Goal: Information Seeking & Learning: Learn about a topic

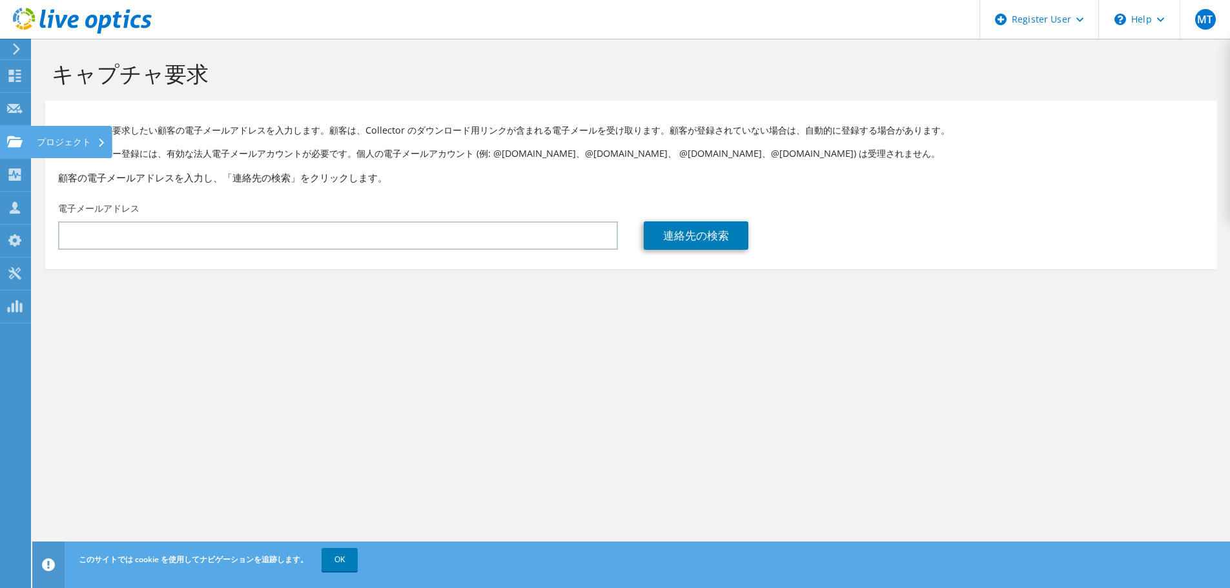
click at [8, 138] on use at bounding box center [15, 141] width 16 height 11
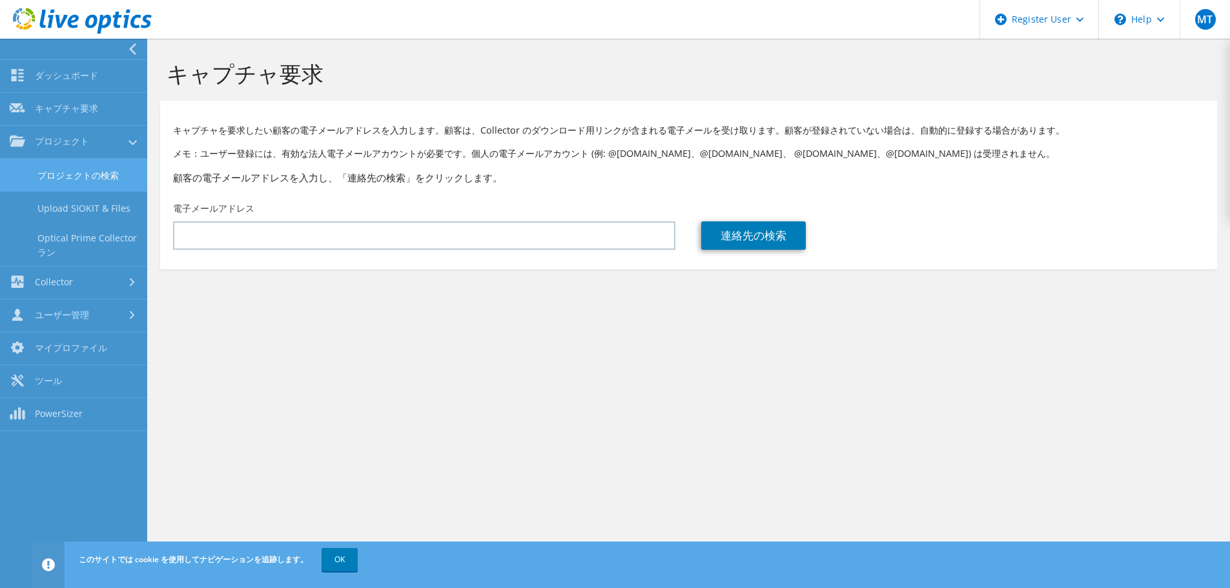
click at [36, 167] on link "プロジェクトの検索" at bounding box center [73, 175] width 147 height 33
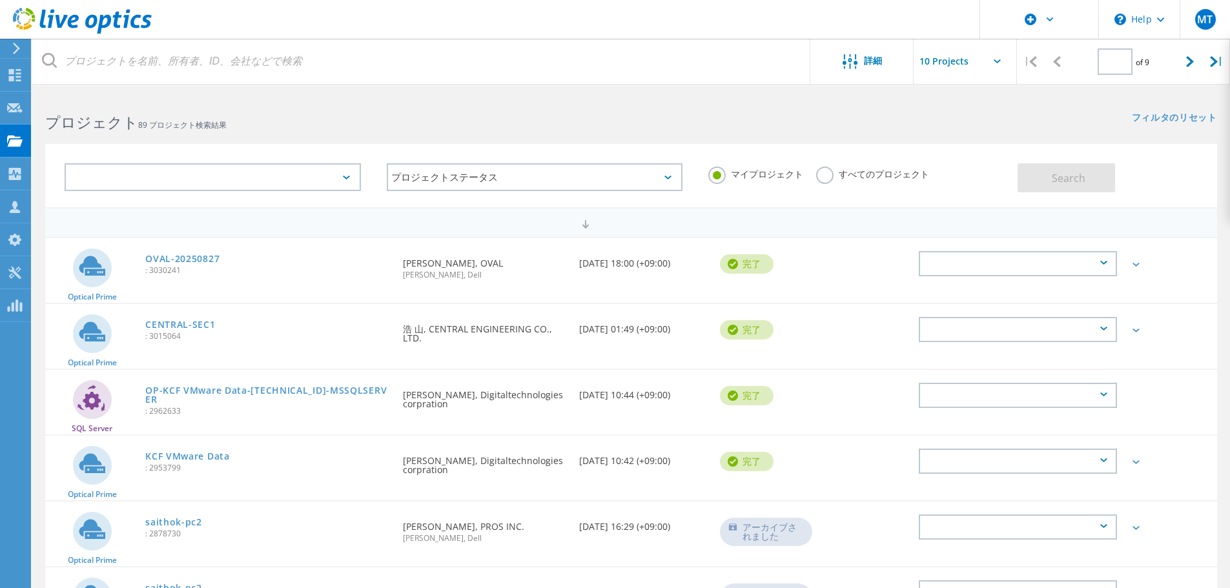
type input "1"
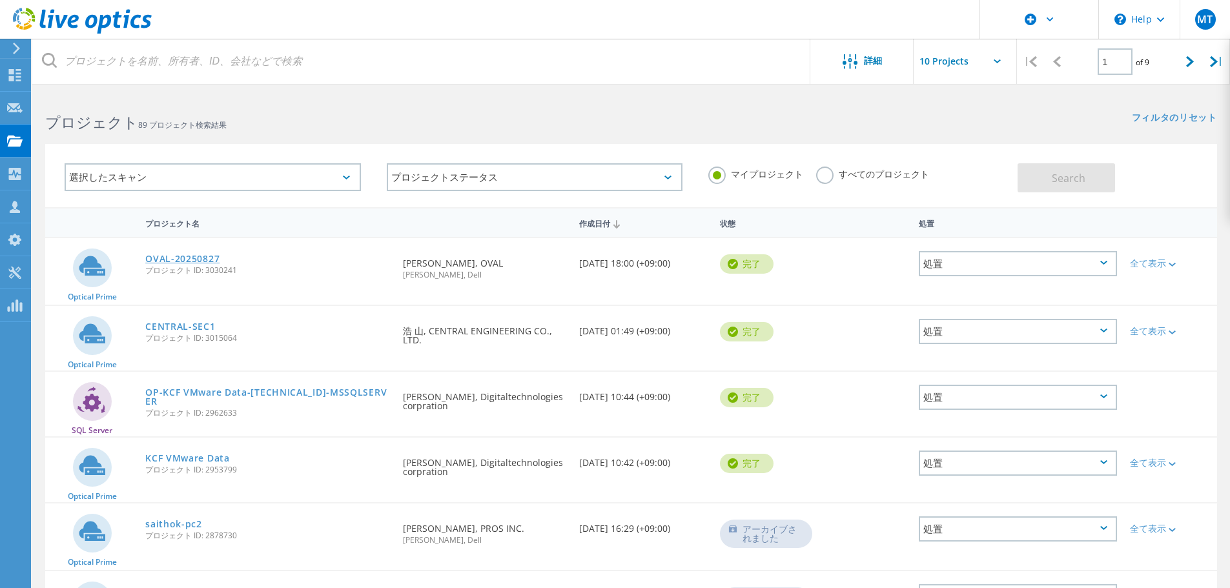
click at [200, 264] on link "OVAL-20250827" at bounding box center [182, 258] width 74 height 9
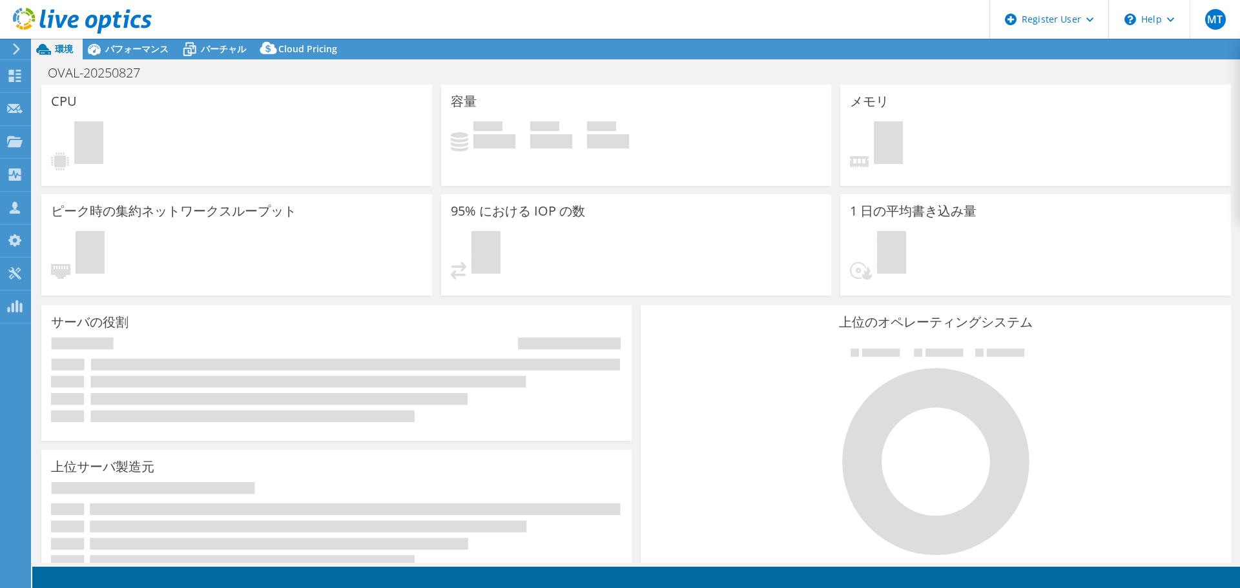
select select "Tokyo"
select select "JPY"
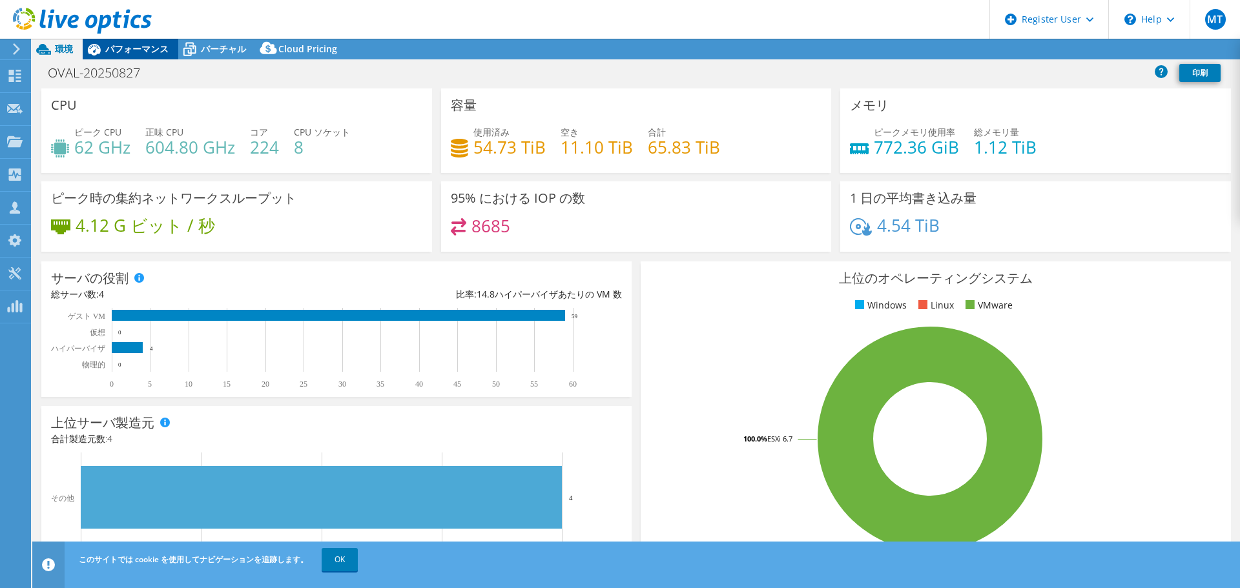
click at [116, 50] on span "パフォーマンス" at bounding box center [136, 49] width 63 height 12
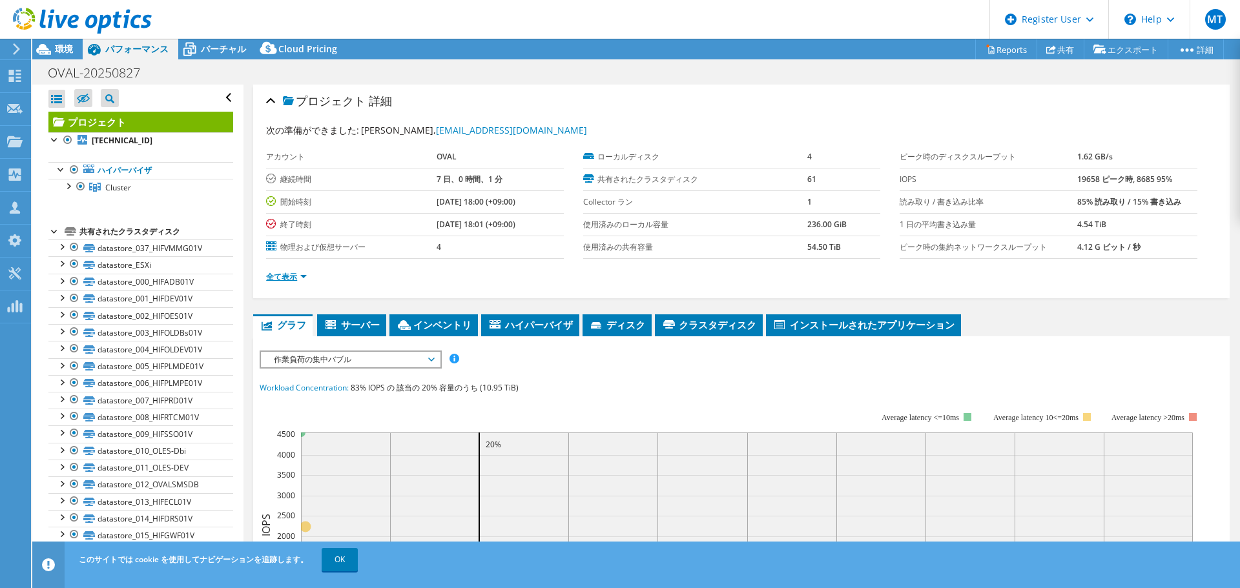
click at [301, 271] on link "全て表示" at bounding box center [286, 276] width 41 height 11
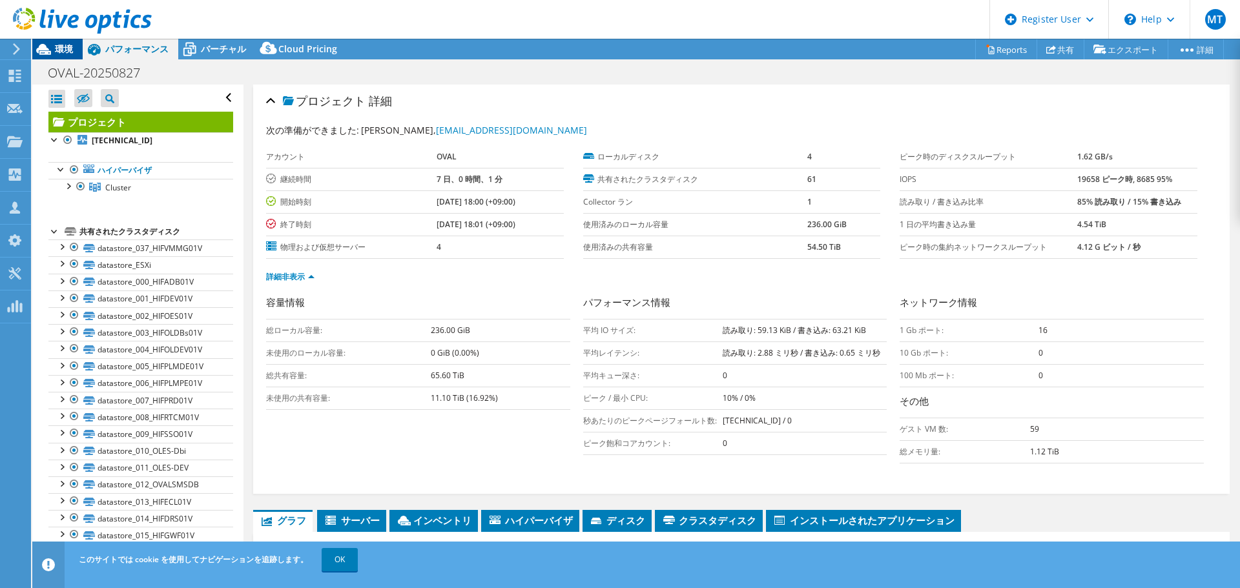
click at [63, 49] on span "環境" at bounding box center [64, 49] width 18 height 12
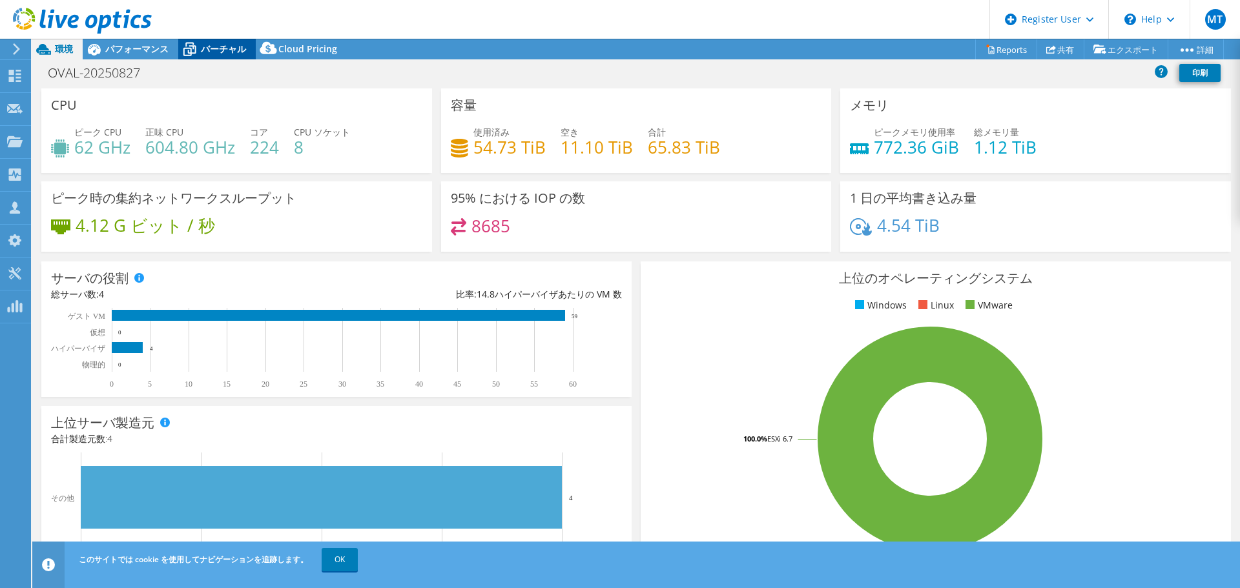
click at [211, 41] on div "バーチャル" at bounding box center [217, 49] width 78 height 21
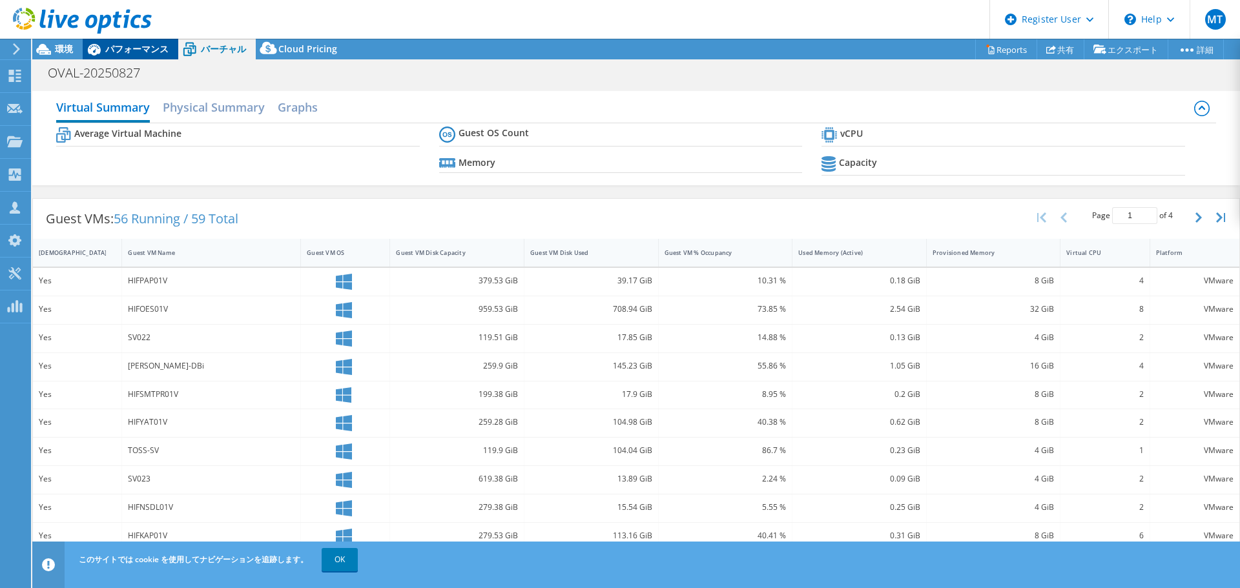
click at [127, 48] on span "パフォーマンス" at bounding box center [136, 49] width 63 height 12
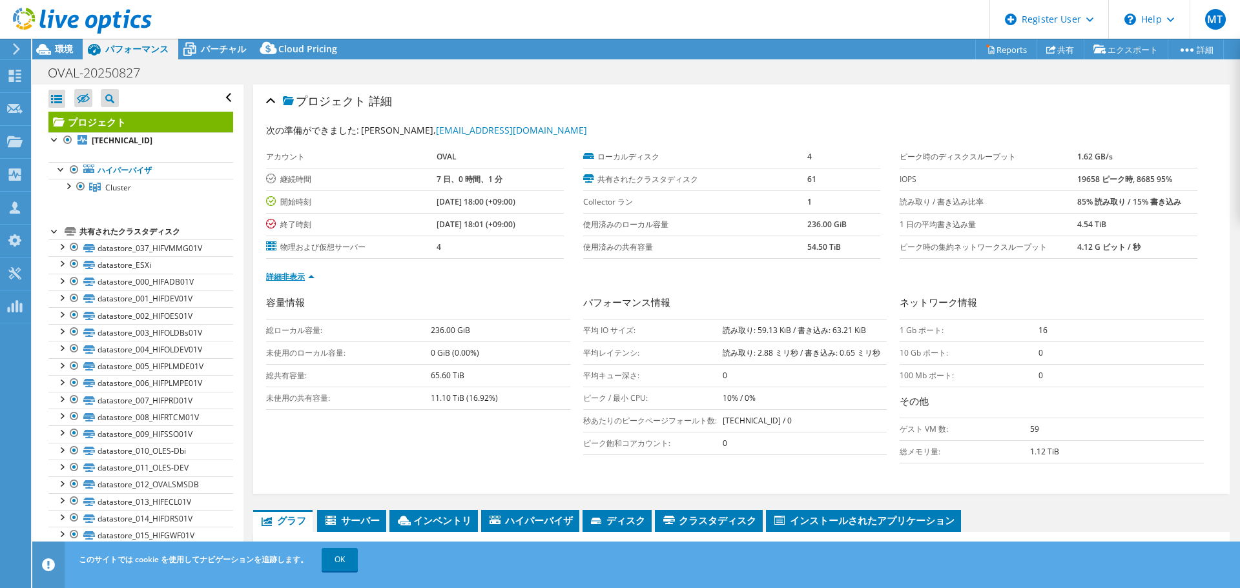
click at [270, 274] on link "詳細非表示" at bounding box center [290, 276] width 48 height 11
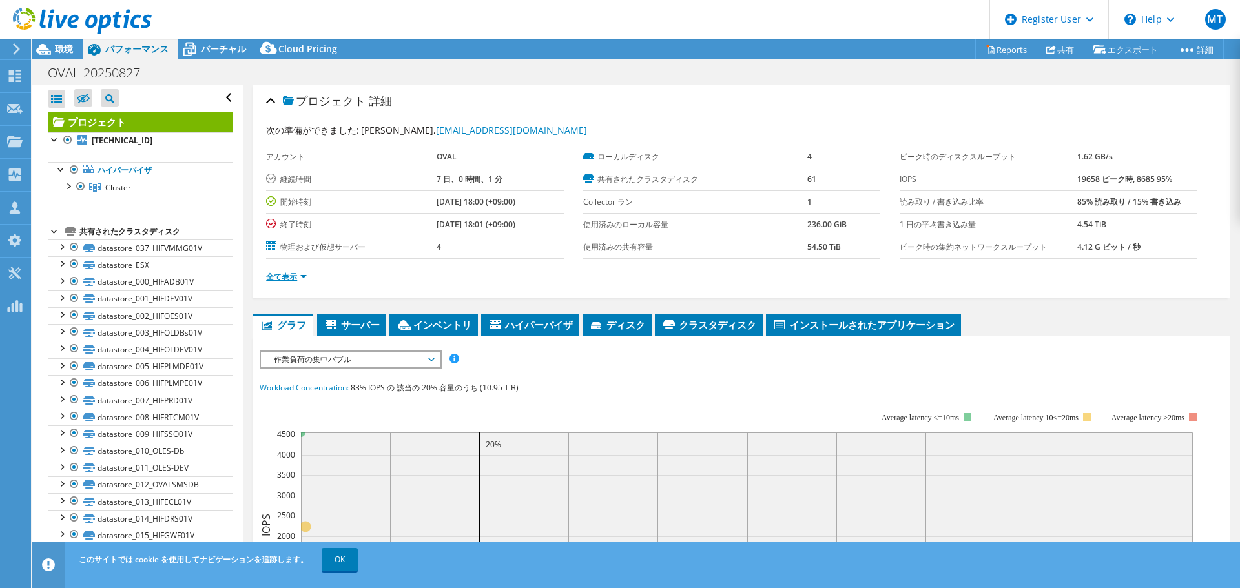
click at [270, 274] on link "全て表示" at bounding box center [286, 276] width 41 height 11
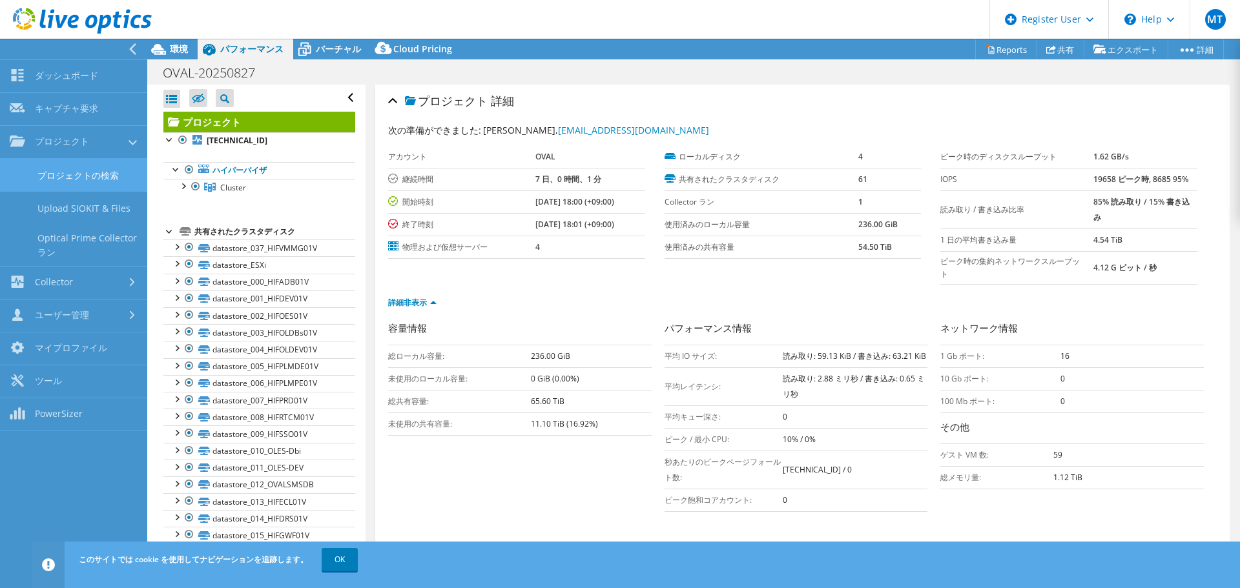
click at [46, 175] on link "プロジェクトの検索" at bounding box center [73, 175] width 147 height 33
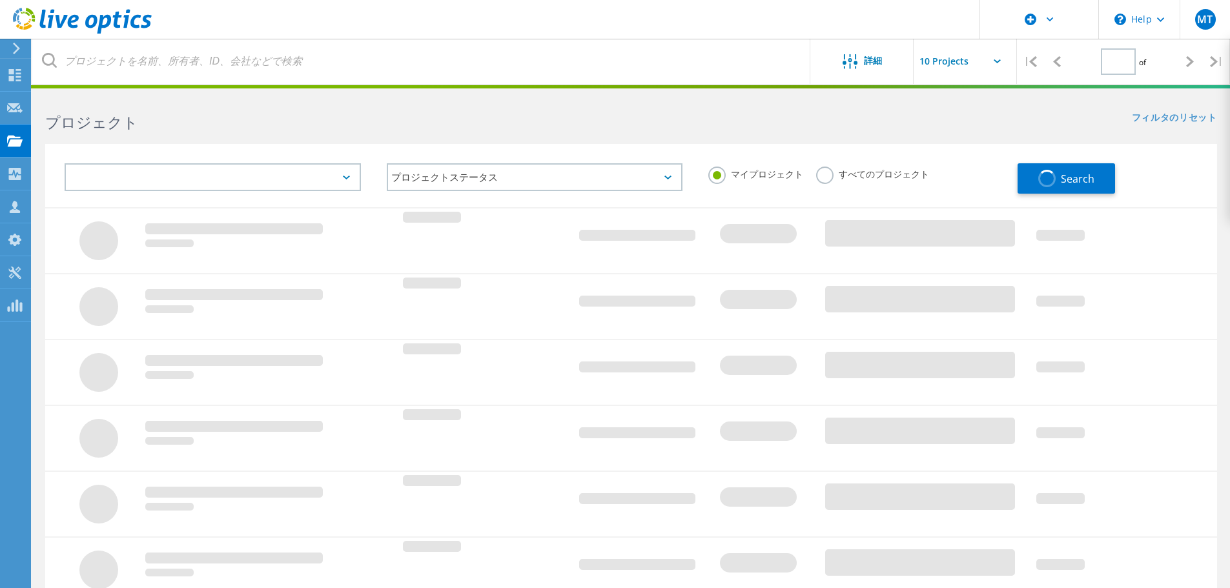
type input "1"
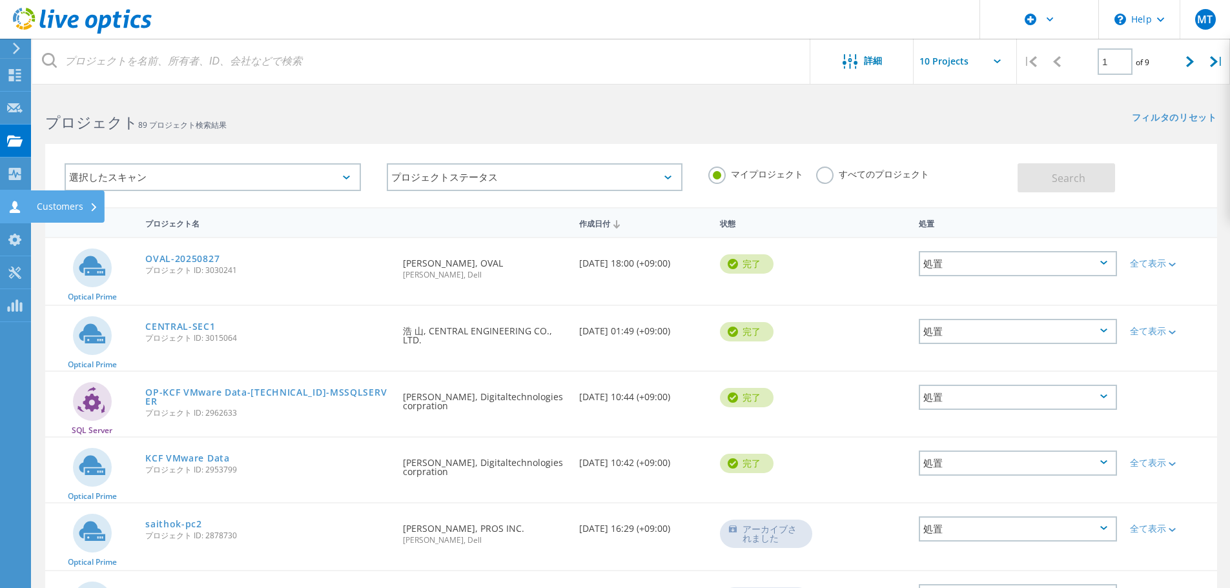
click at [21, 214] on div at bounding box center [15, 209] width 16 height 14
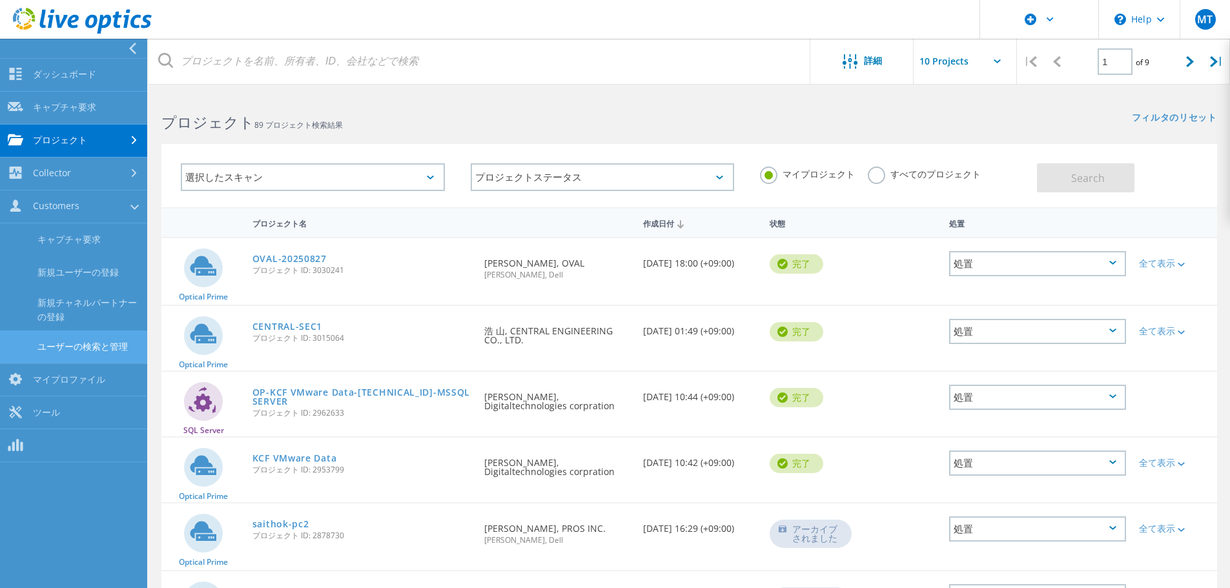
click at [78, 355] on link "ユーザーの検索と管理" at bounding box center [73, 347] width 147 height 33
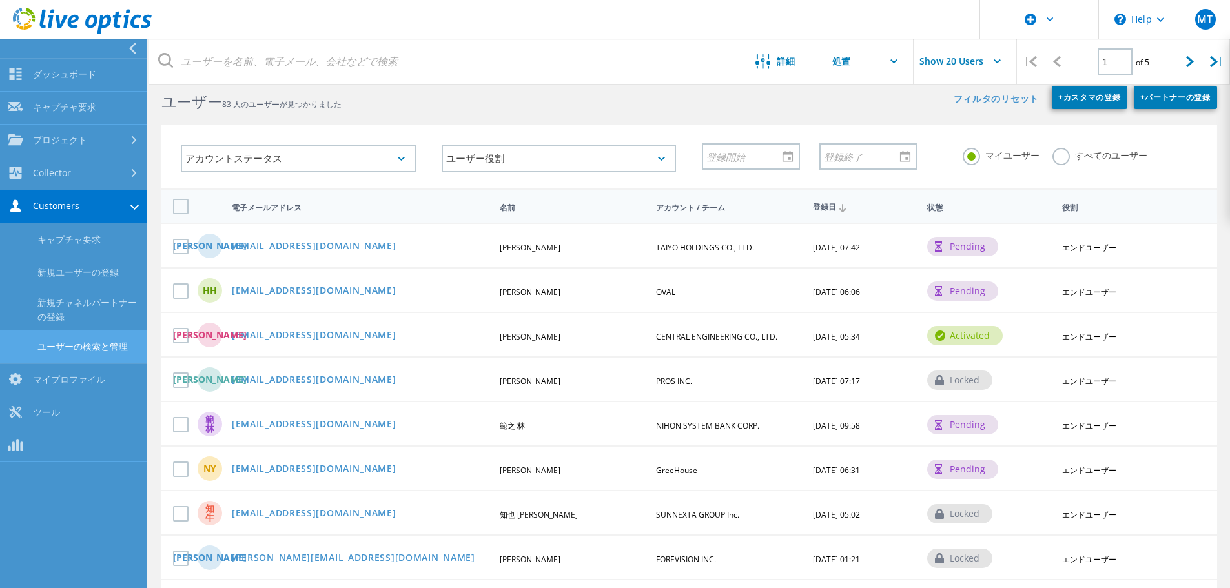
scroll to position [30, 0]
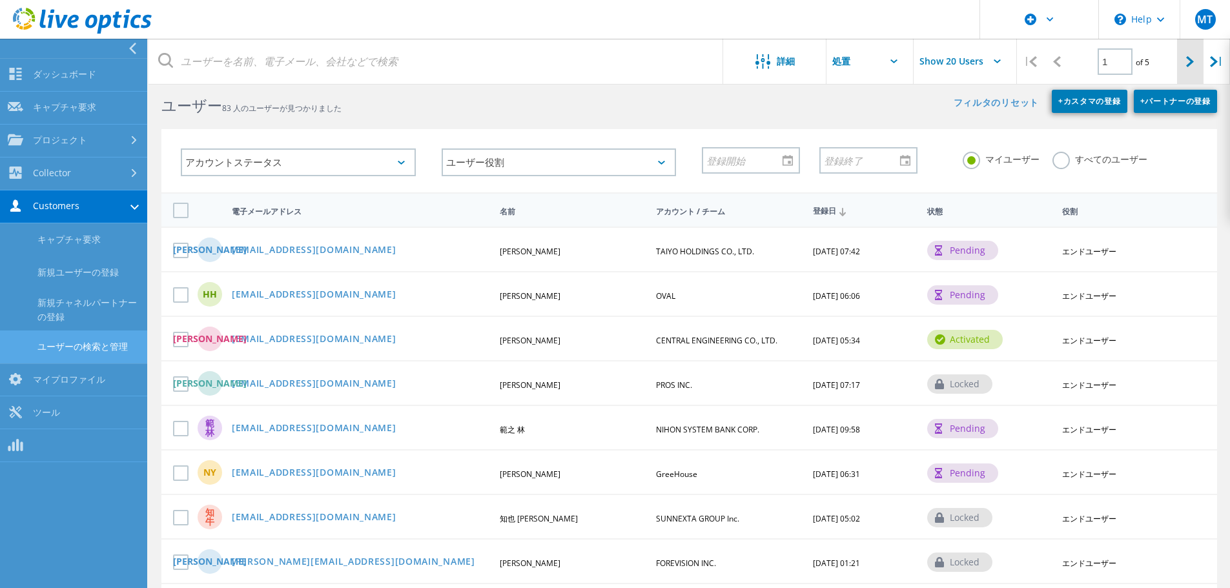
click at [1188, 65] on icon at bounding box center [1191, 61] width 8 height 11
type input "2"
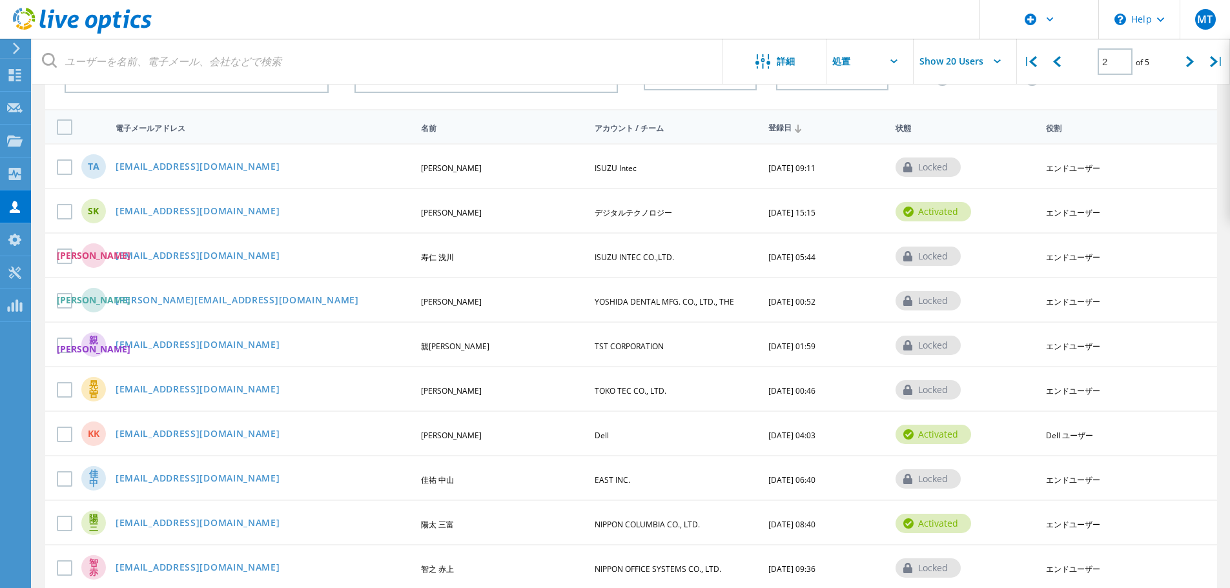
scroll to position [94, 0]
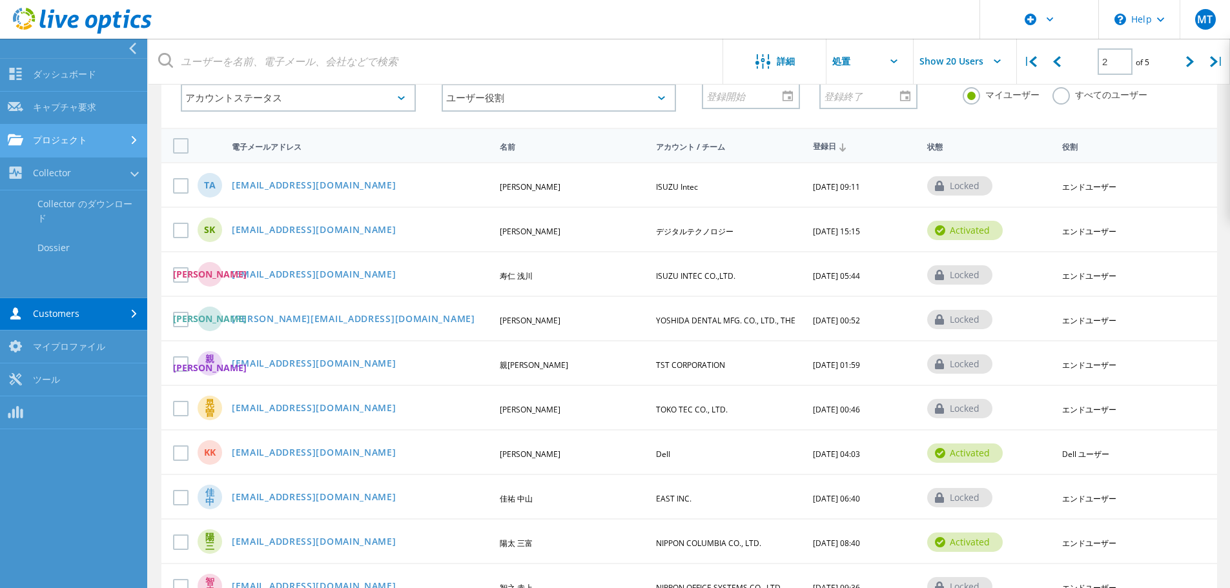
click at [12, 130] on link "プロジェクト" at bounding box center [73, 141] width 147 height 33
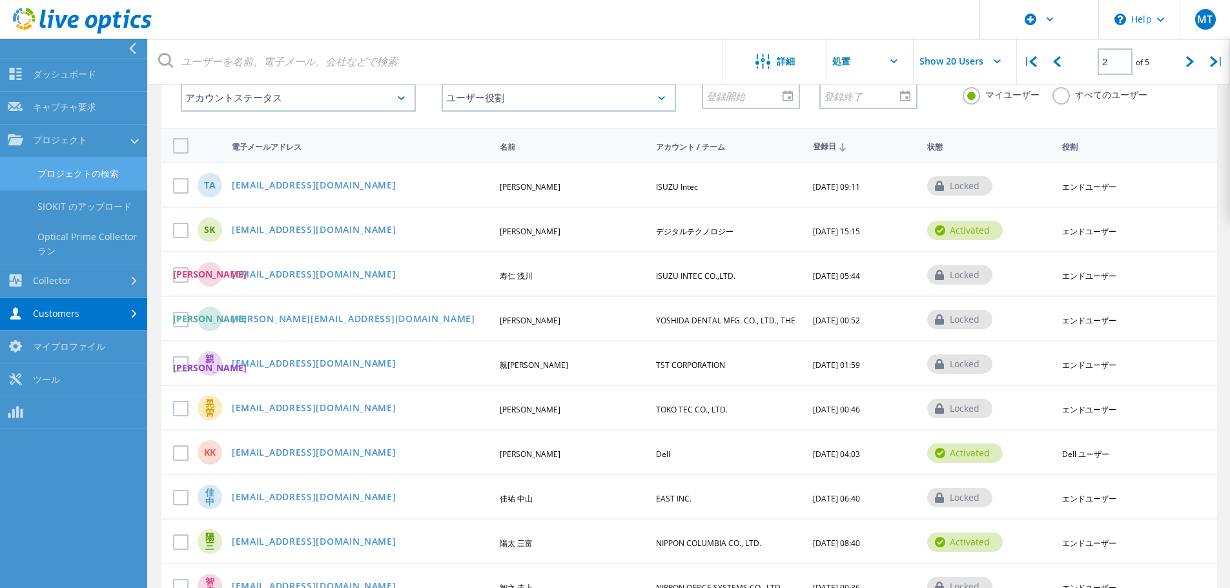
click at [58, 170] on link "プロジェクトの検索" at bounding box center [73, 174] width 147 height 33
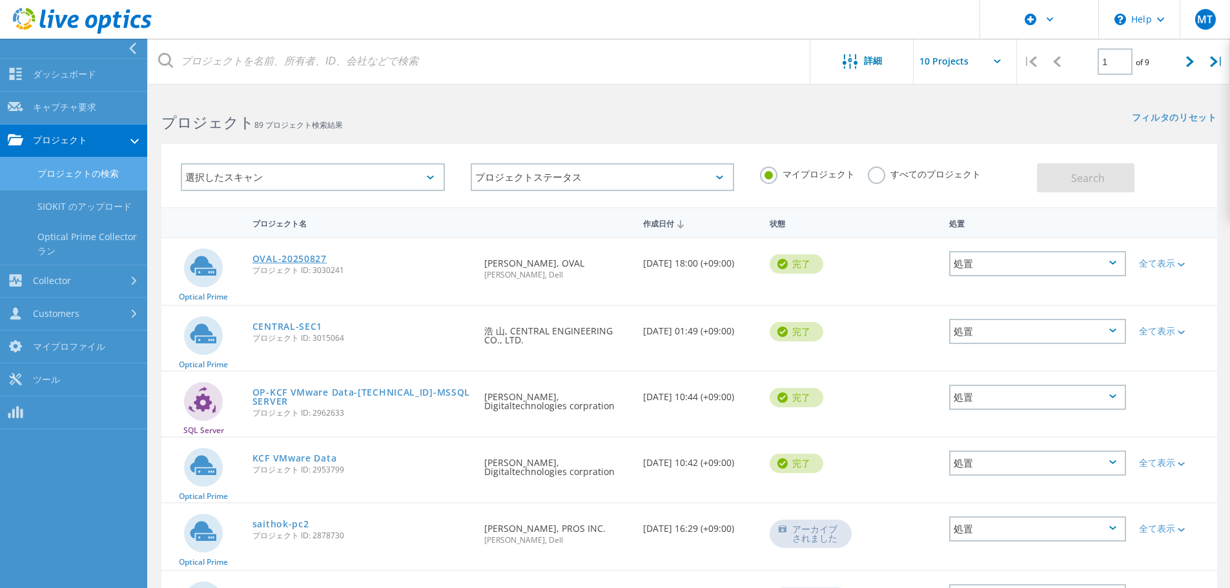
click at [298, 260] on link "OVAL-20250827" at bounding box center [290, 258] width 74 height 9
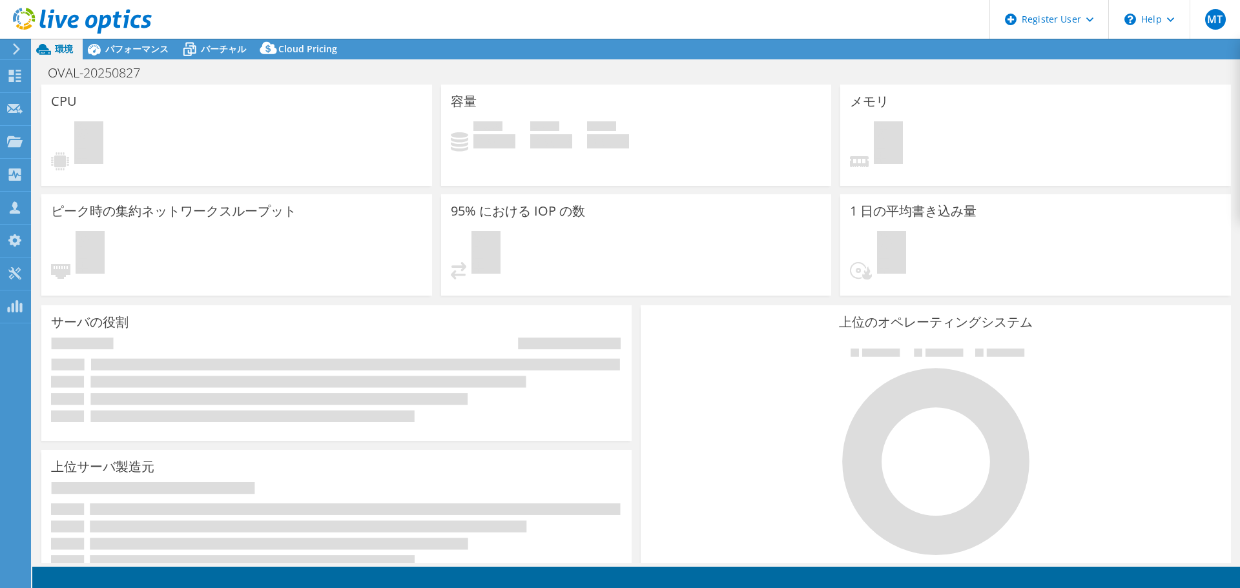
select select "[GEOGRAPHIC_DATA]"
select select "JPY"
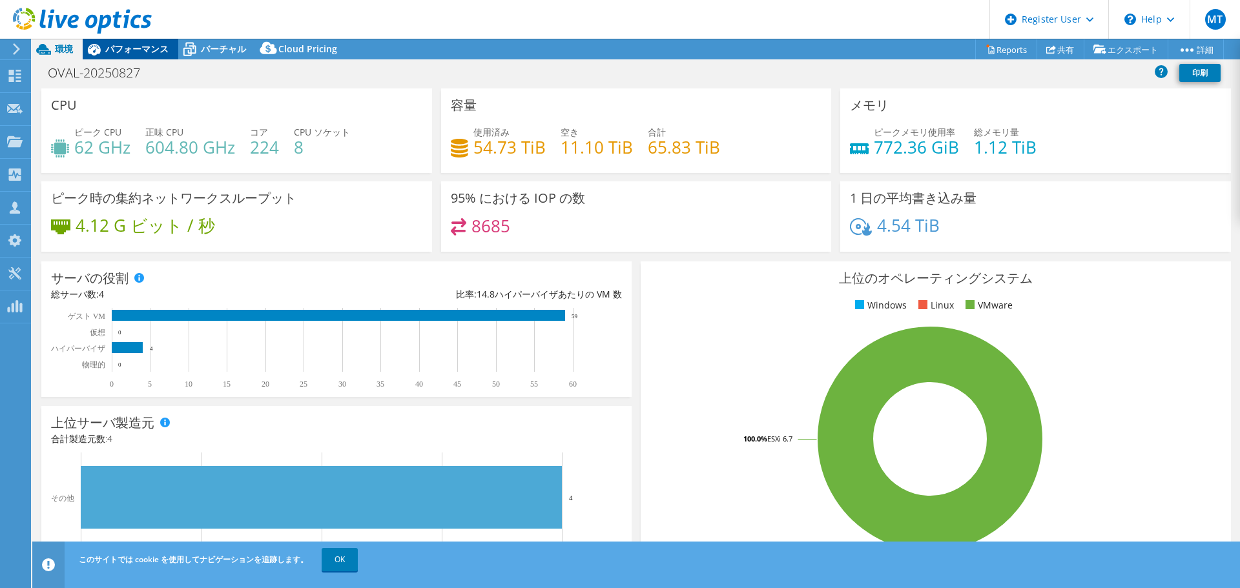
click at [119, 49] on span "パフォーマンス" at bounding box center [136, 49] width 63 height 12
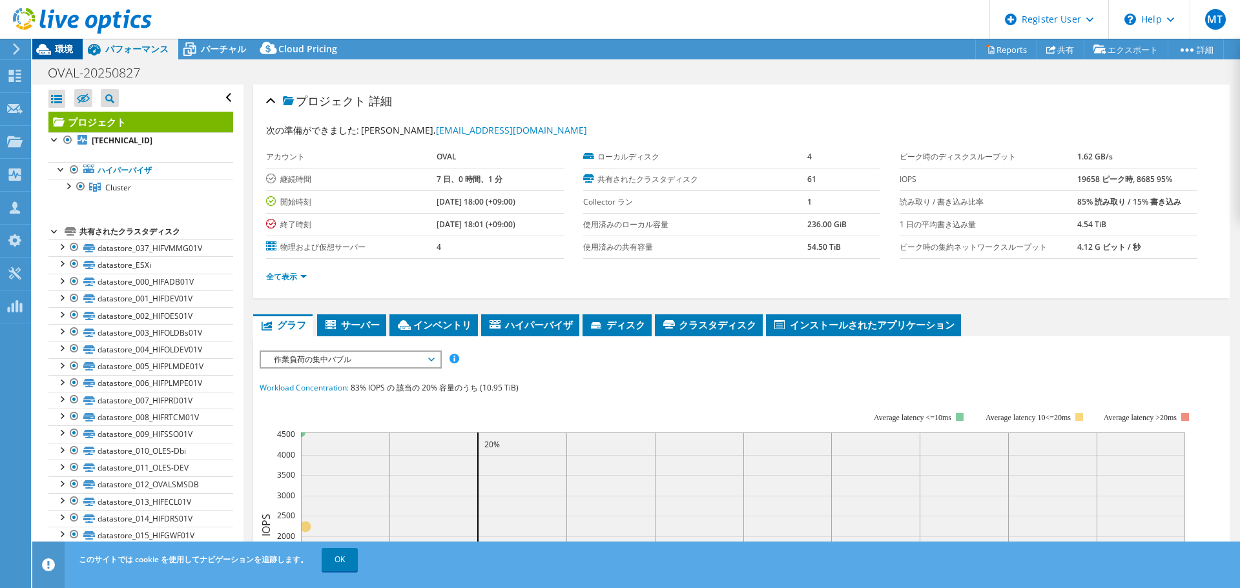
click at [54, 52] on icon at bounding box center [43, 49] width 23 height 23
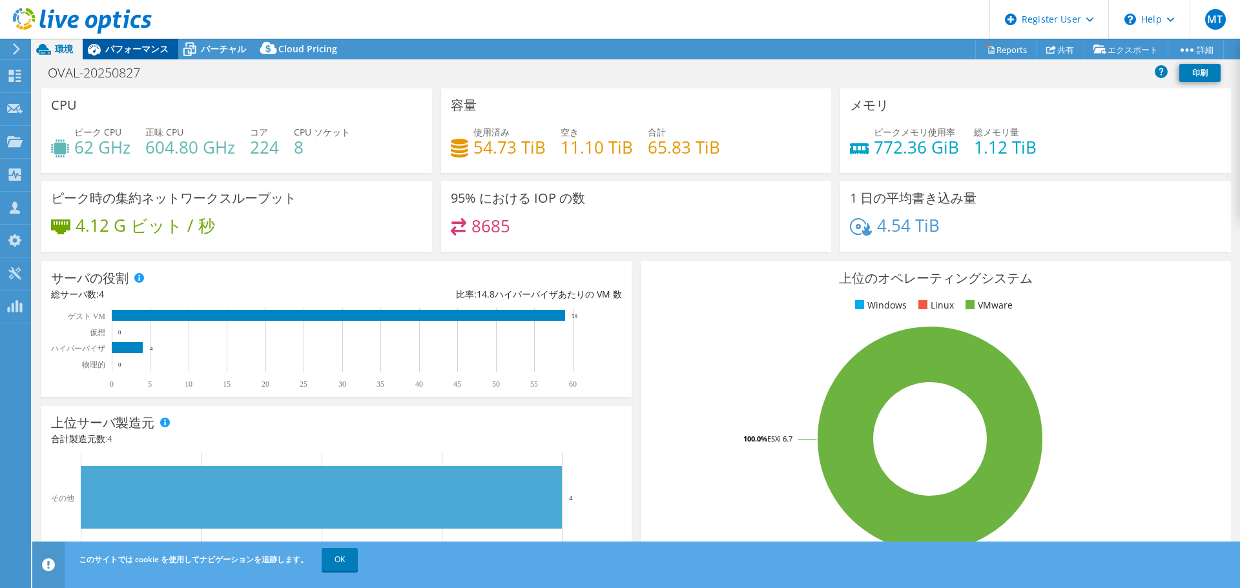
click at [146, 54] on span "パフォーマンス" at bounding box center [136, 49] width 63 height 12
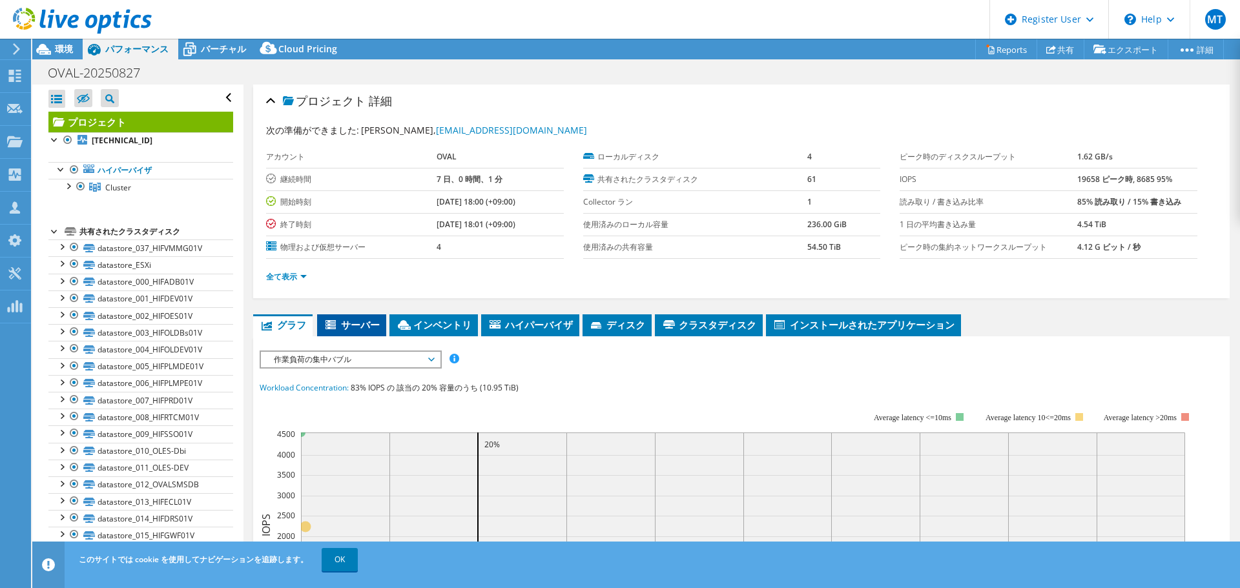
click at [355, 319] on span "サーバー" at bounding box center [352, 324] width 56 height 13
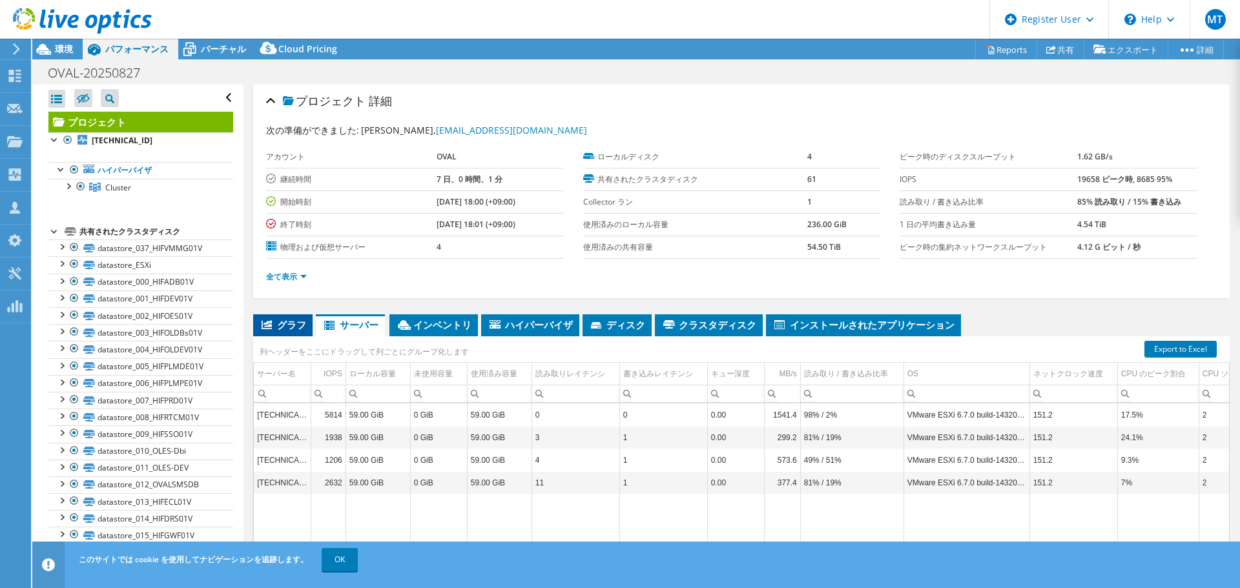
click at [286, 324] on span "グラフ" at bounding box center [283, 324] width 47 height 13
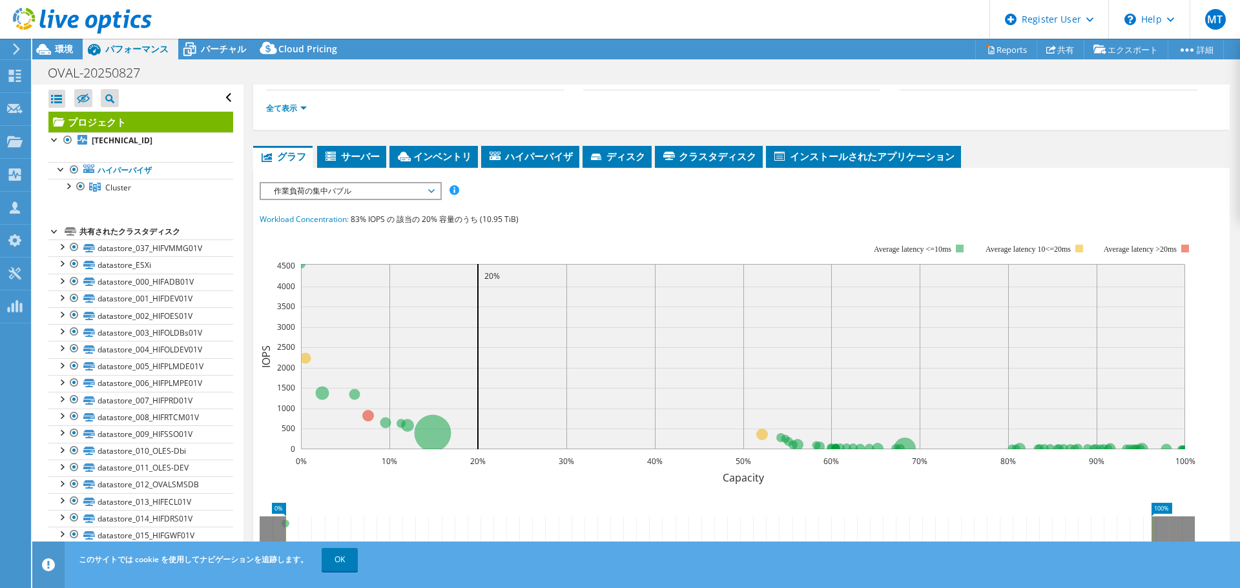
scroll to position [65, 0]
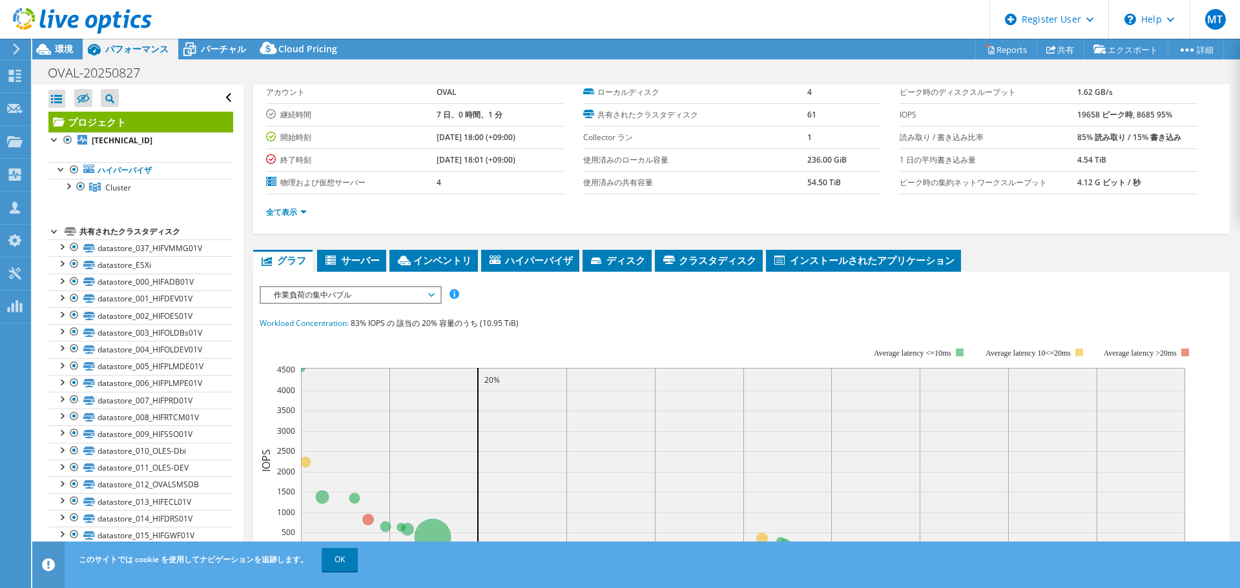
click at [365, 298] on span "作業負荷の集中バブル" at bounding box center [350, 295] width 166 height 16
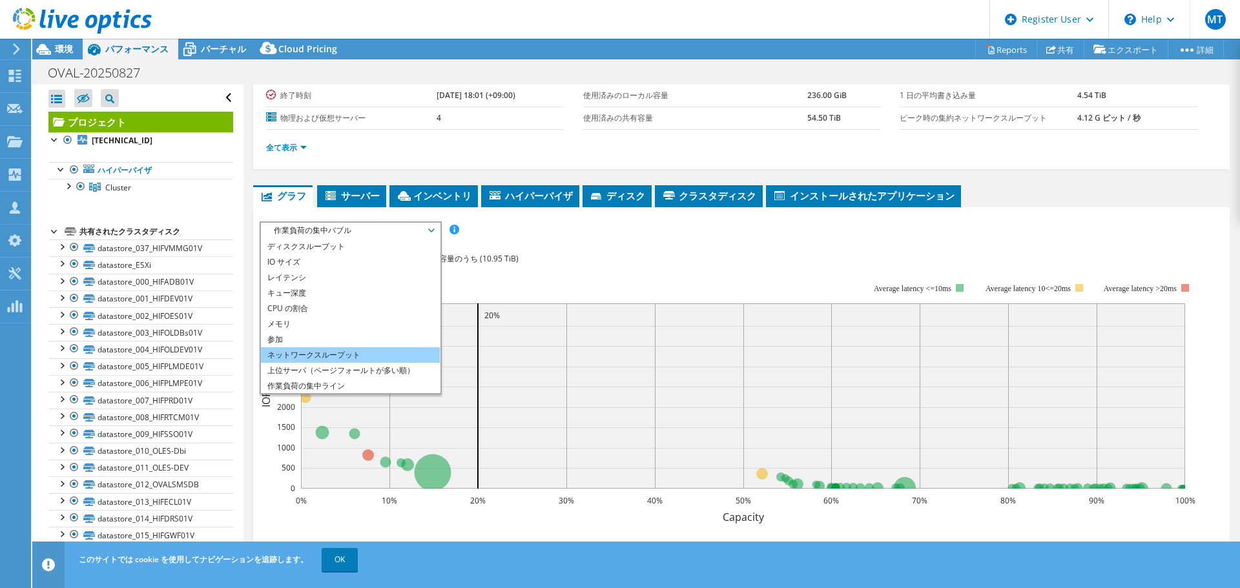
scroll to position [0, 0]
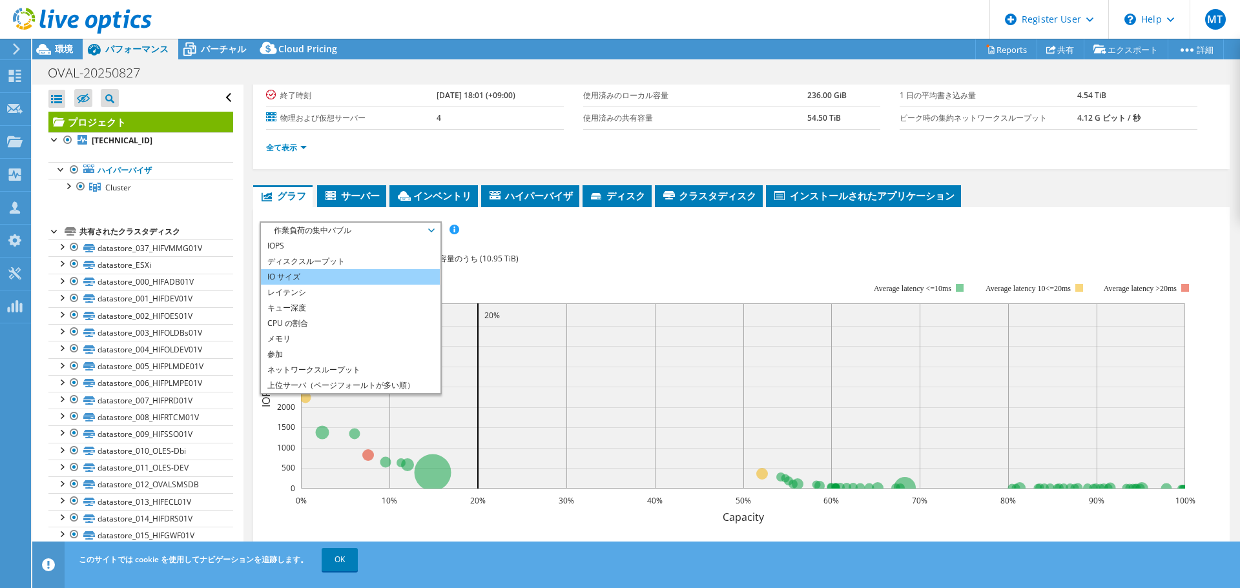
click at [337, 282] on li "IO サイズ" at bounding box center [350, 277] width 179 height 16
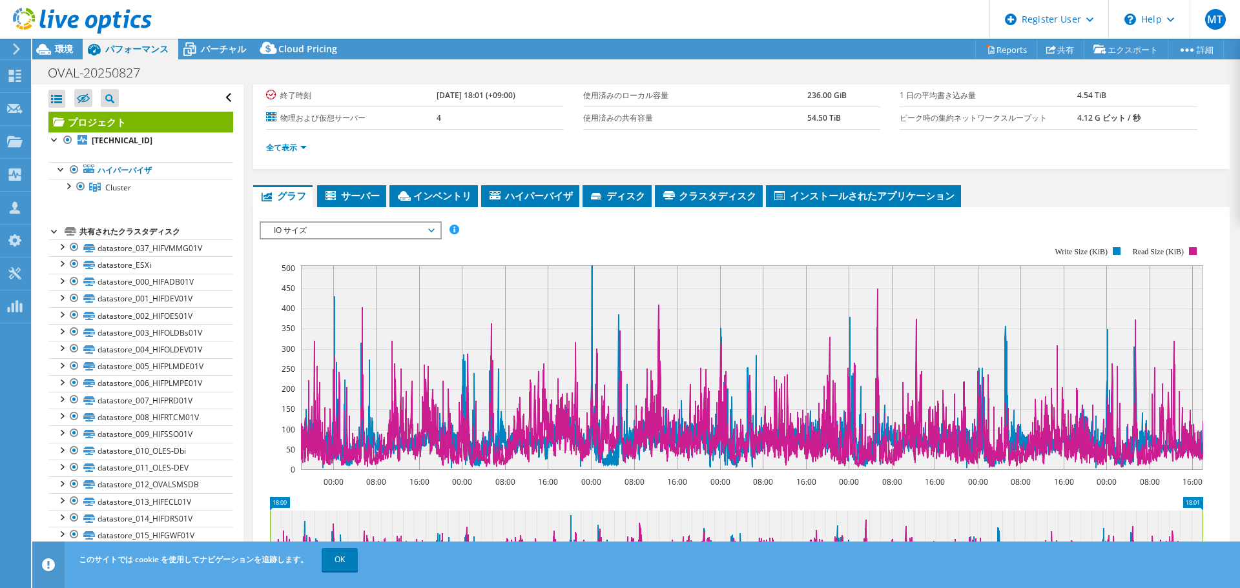
click at [346, 234] on span "IO サイズ" at bounding box center [350, 231] width 166 height 16
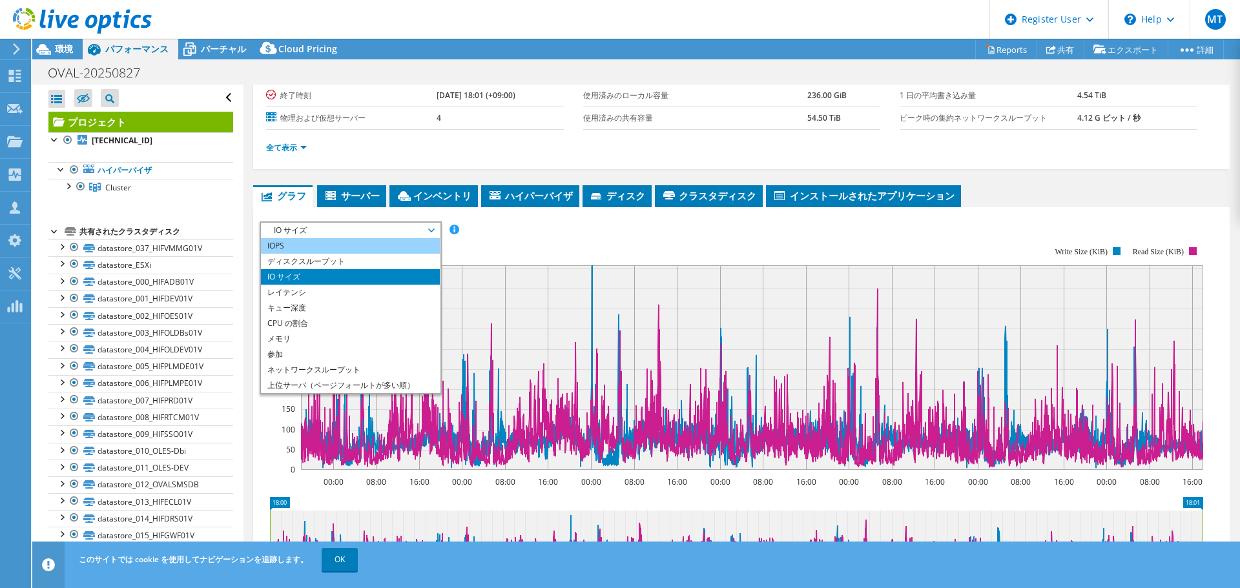
click at [343, 246] on li "IOPS" at bounding box center [350, 246] width 179 height 16
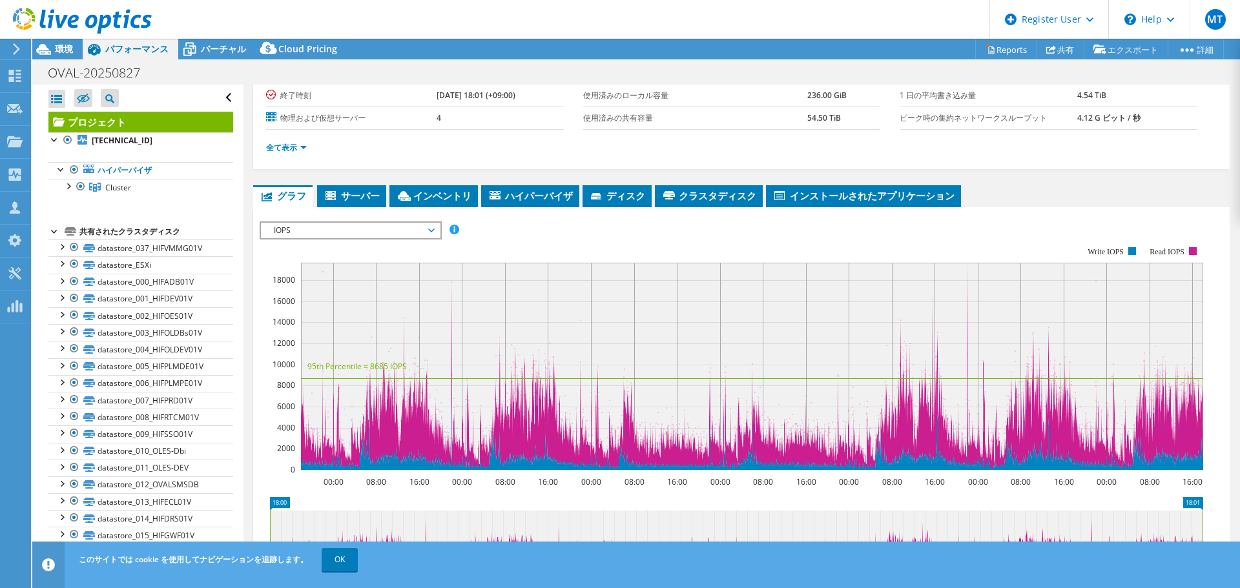
click at [937, 303] on rect at bounding box center [752, 366] width 902 height 207
click at [356, 220] on div "IOPS ディスクスループット IO サイズ レイテンシ キュー深度 CPU の割合 メモリ ページフォールト 参加 ネットワークスループット 上位サーバ（ペ…" at bounding box center [742, 439] width 964 height 448
click at [356, 223] on span "IOPS" at bounding box center [350, 231] width 166 height 16
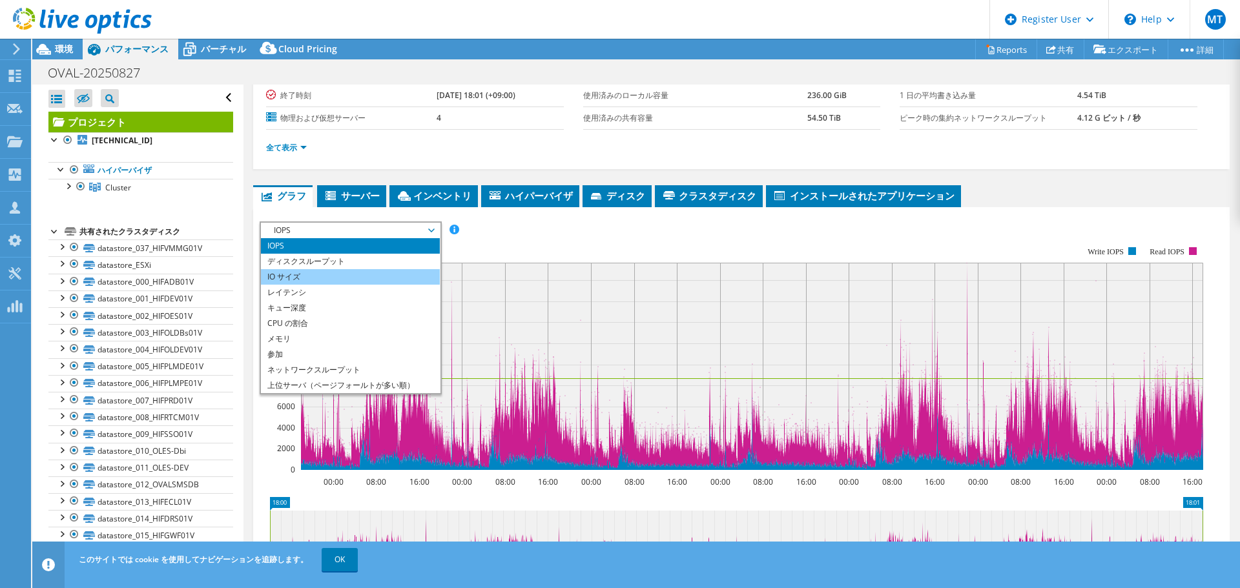
click at [338, 279] on li "IO サイズ" at bounding box center [350, 277] width 179 height 16
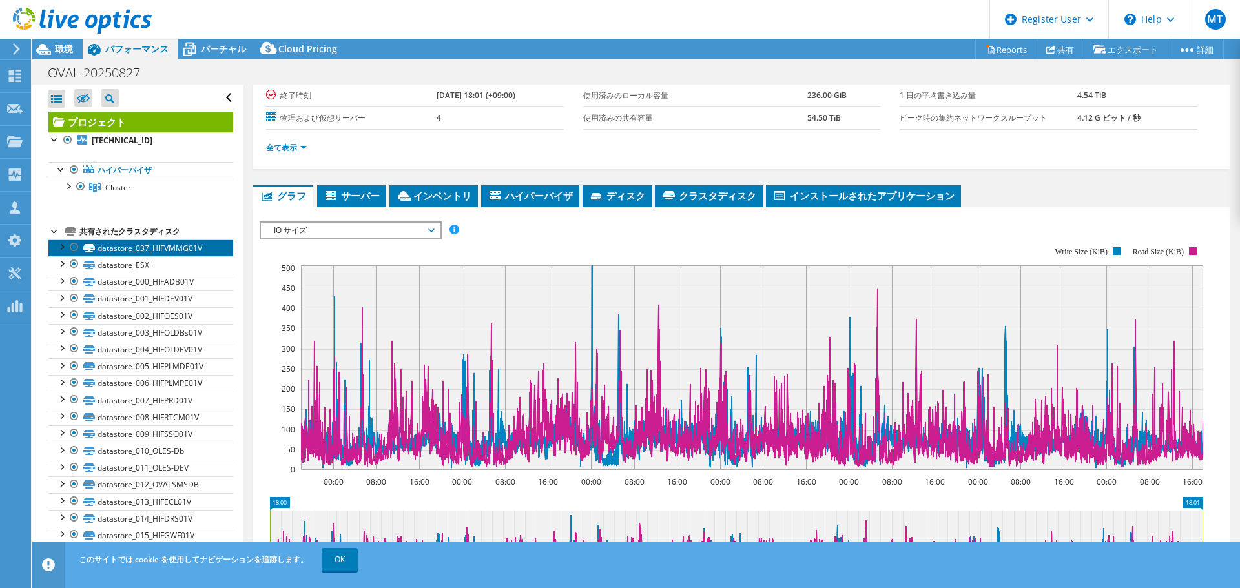
click at [132, 240] on link "datastore_037_HIFVMMG01V" at bounding box center [140, 248] width 185 height 17
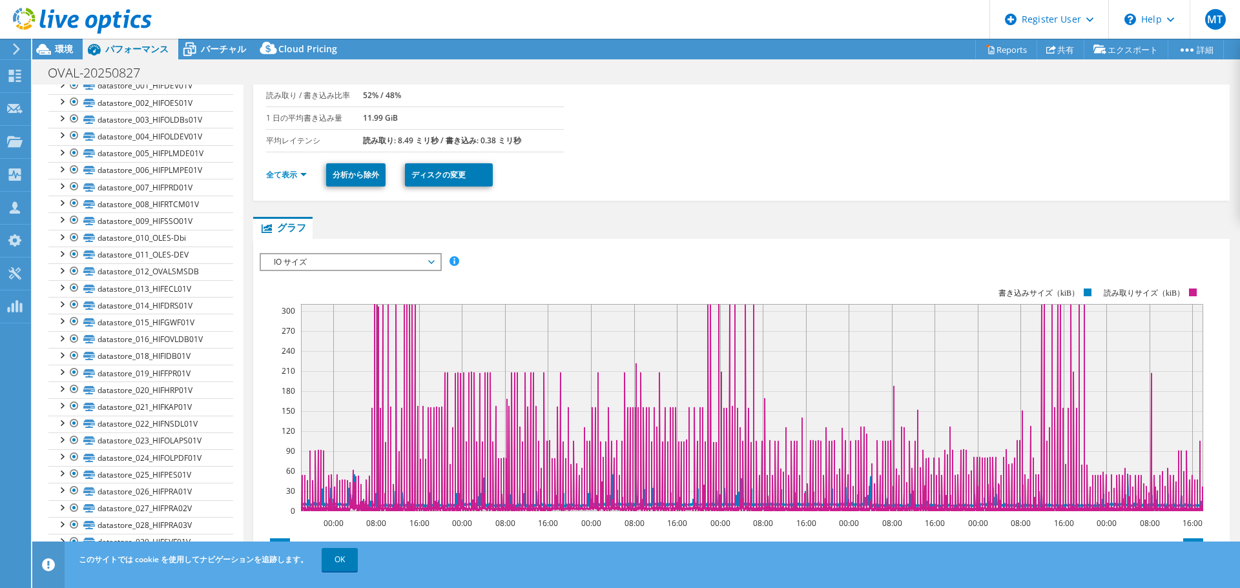
scroll to position [207, 0]
click at [204, 345] on link "datastore_016_HIFOVLDB01V" at bounding box center [140, 345] width 185 height 17
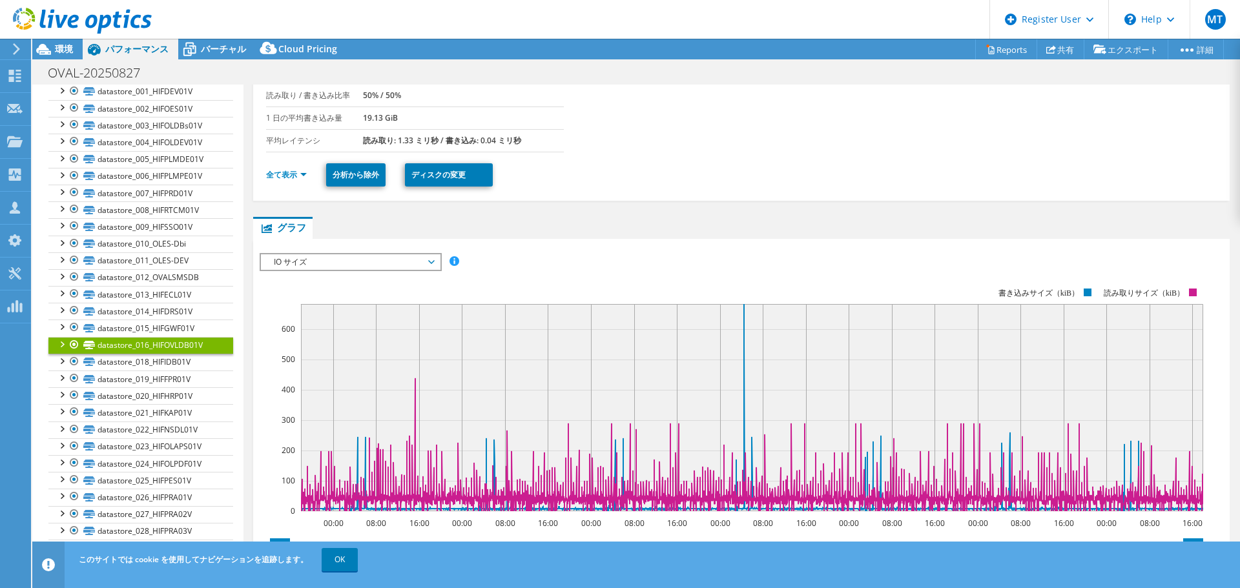
click at [417, 266] on span "IO サイズ" at bounding box center [350, 262] width 166 height 16
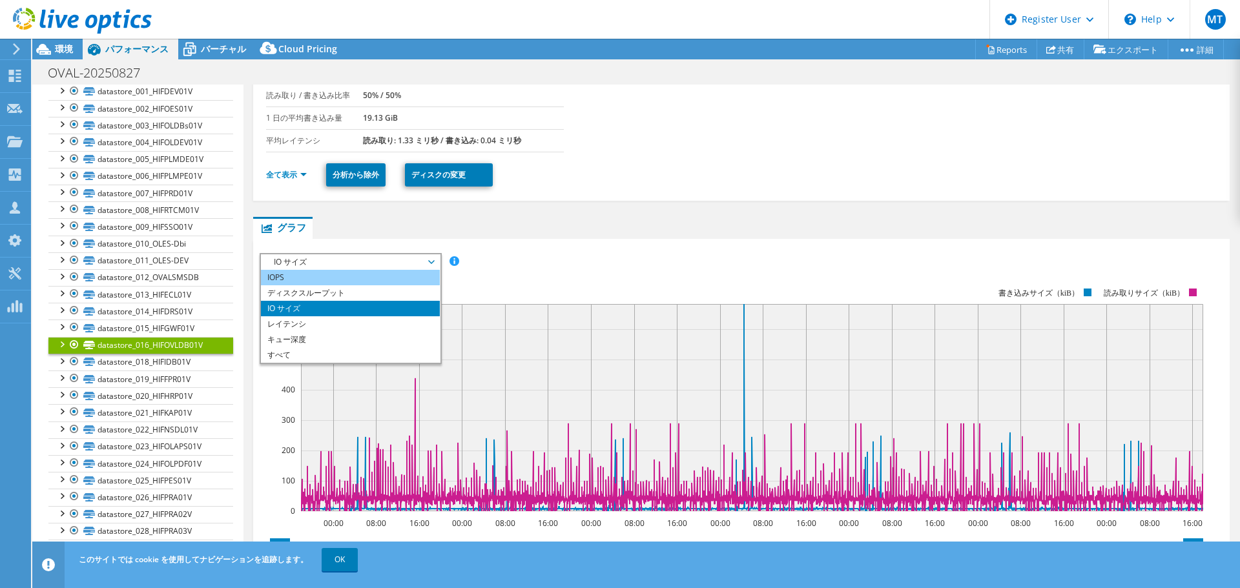
click at [401, 284] on li "IOPS" at bounding box center [350, 278] width 179 height 16
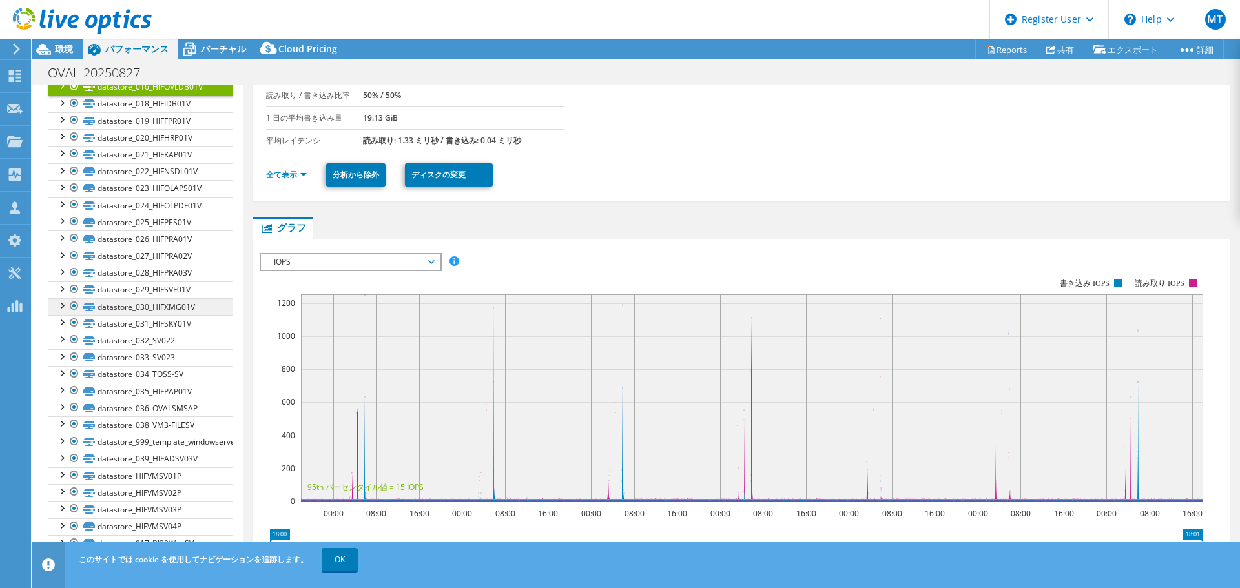
scroll to position [272, 0]
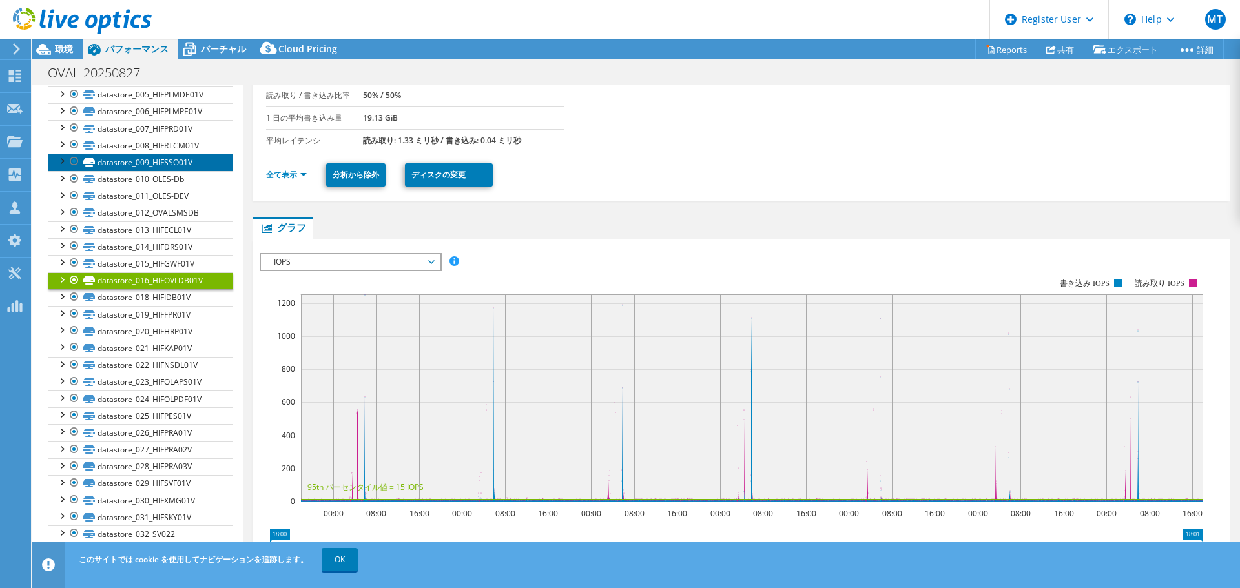
click at [153, 170] on link "datastore_009_HIFSSO01V" at bounding box center [140, 162] width 185 height 17
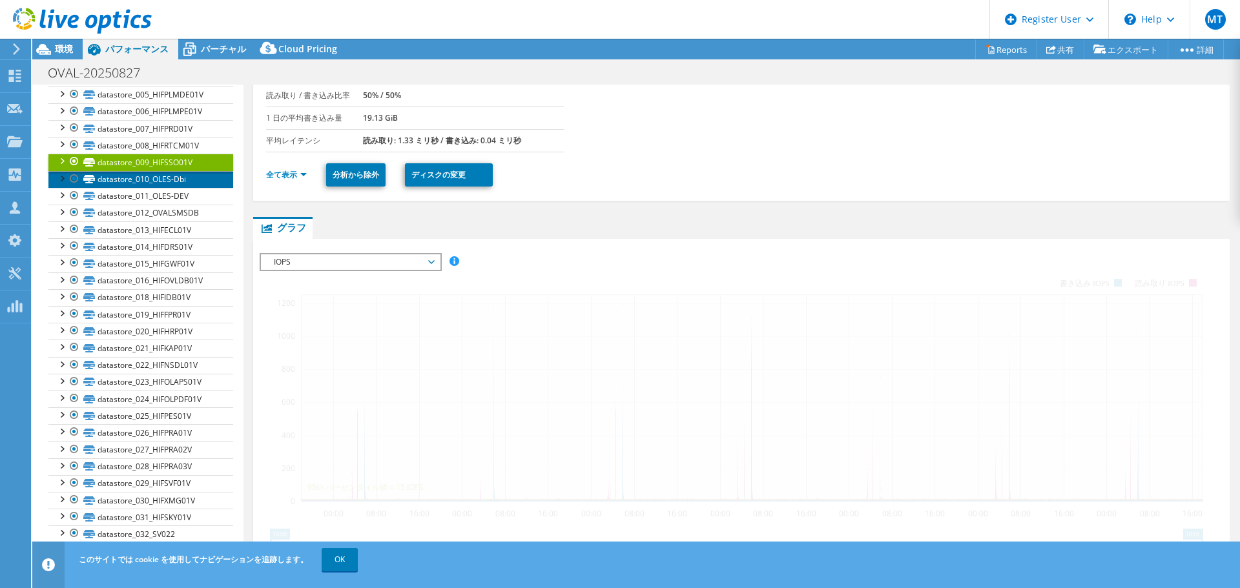
click at [152, 174] on link "datastore_010_OLES-Dbi" at bounding box center [140, 179] width 185 height 17
